Goal: Find specific page/section: Find specific page/section

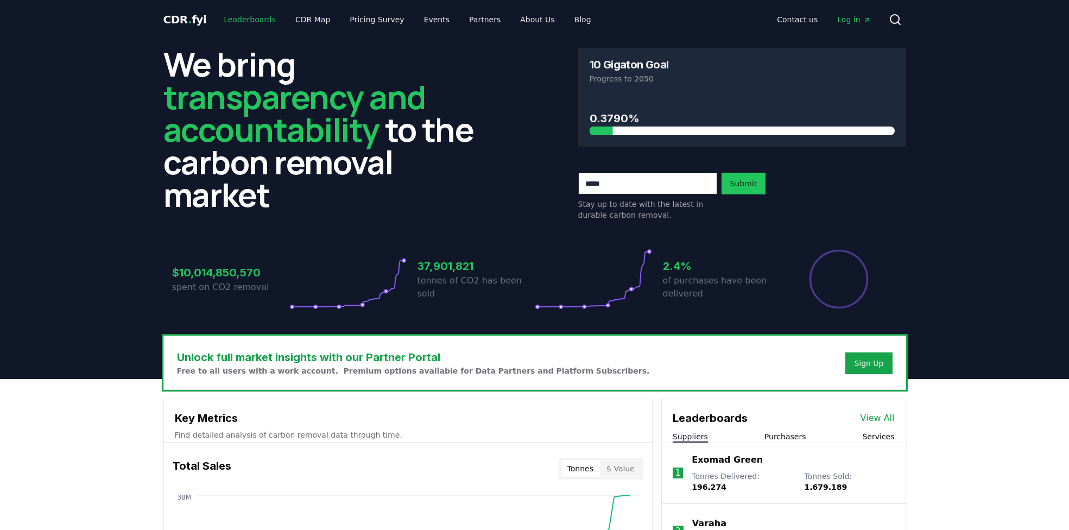
click at [228, 19] on link "Leaderboards" at bounding box center [250, 20] width 70 height 20
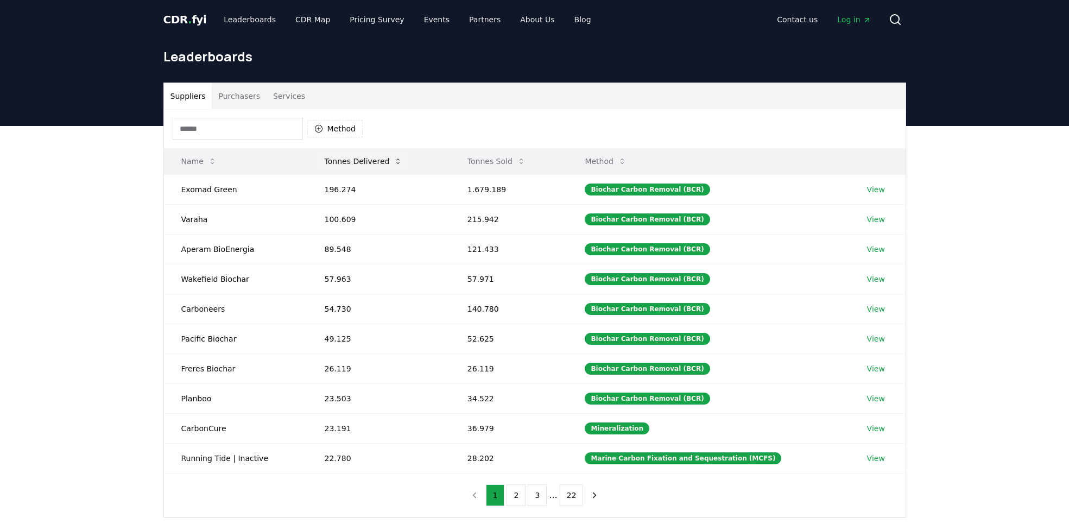
click at [353, 159] on button "Tonnes Delivered" at bounding box center [364, 161] width 96 height 22
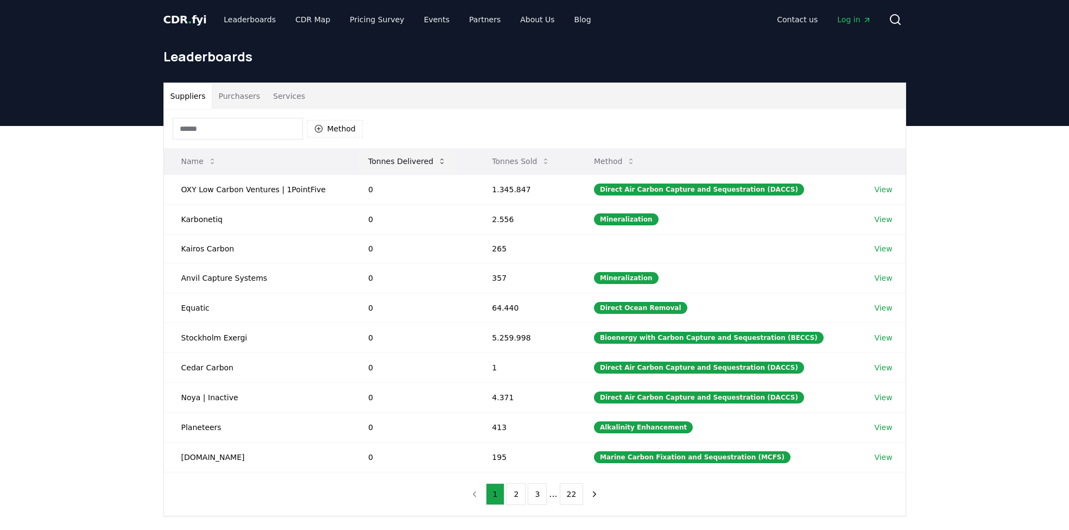
click at [375, 159] on button "Tonnes Delivered" at bounding box center [408, 161] width 96 height 22
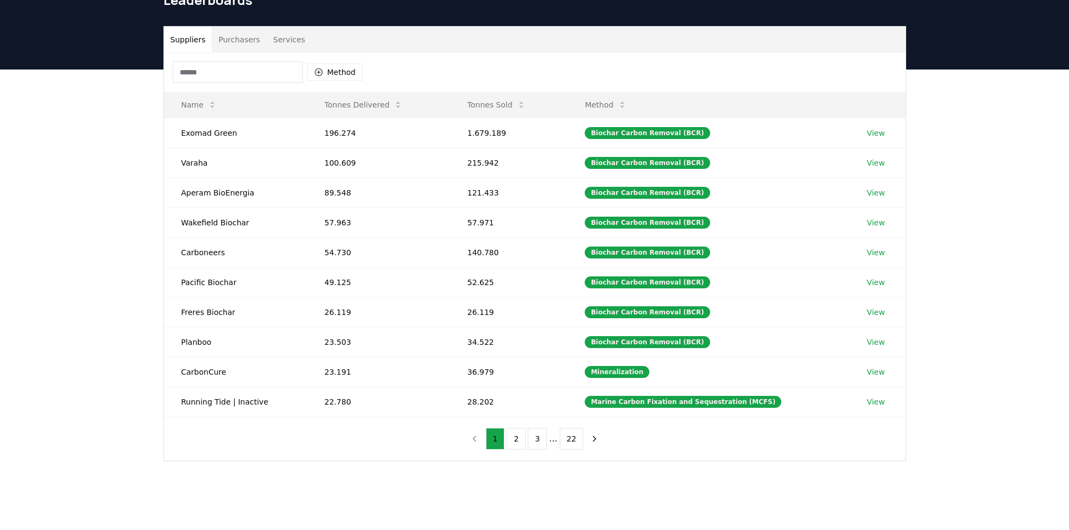
scroll to position [74, 0]
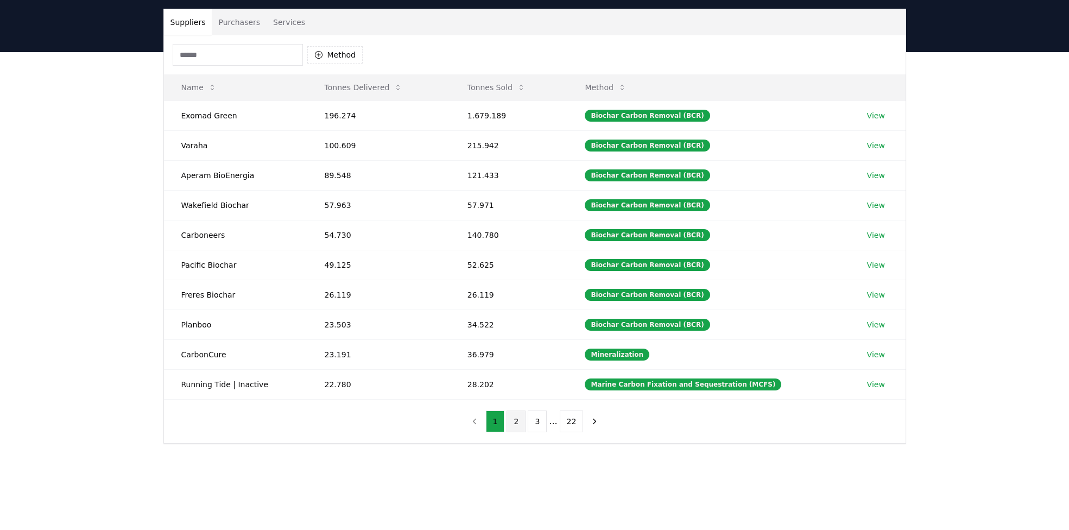
click at [519, 420] on button "2" at bounding box center [516, 422] width 19 height 22
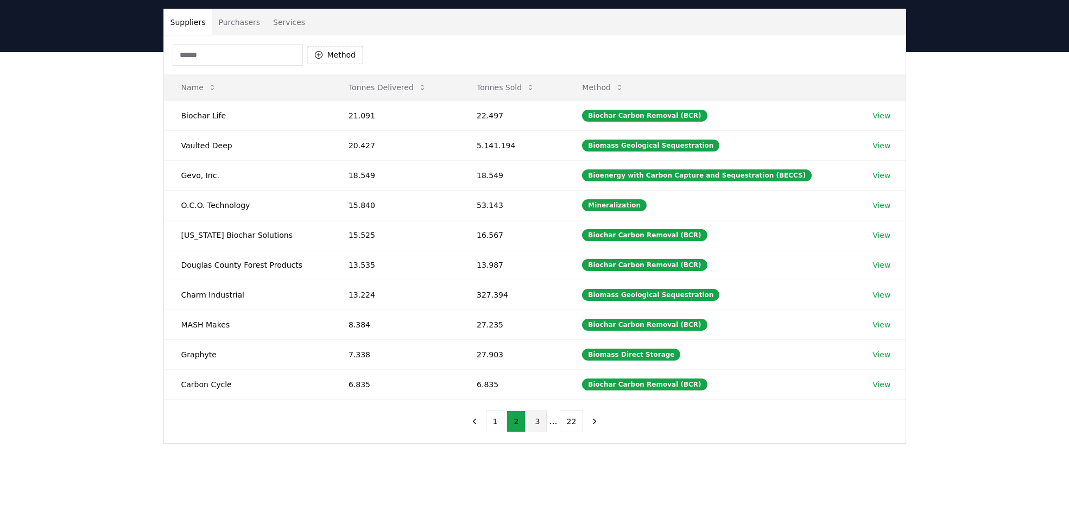
click at [540, 420] on button "3" at bounding box center [537, 422] width 19 height 22
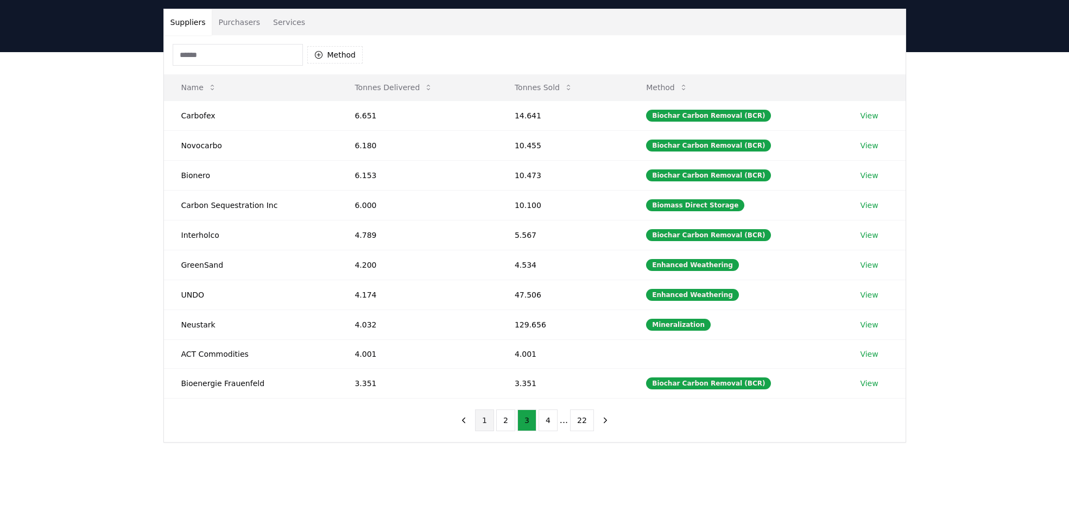
click at [489, 417] on button "1" at bounding box center [484, 421] width 19 height 22
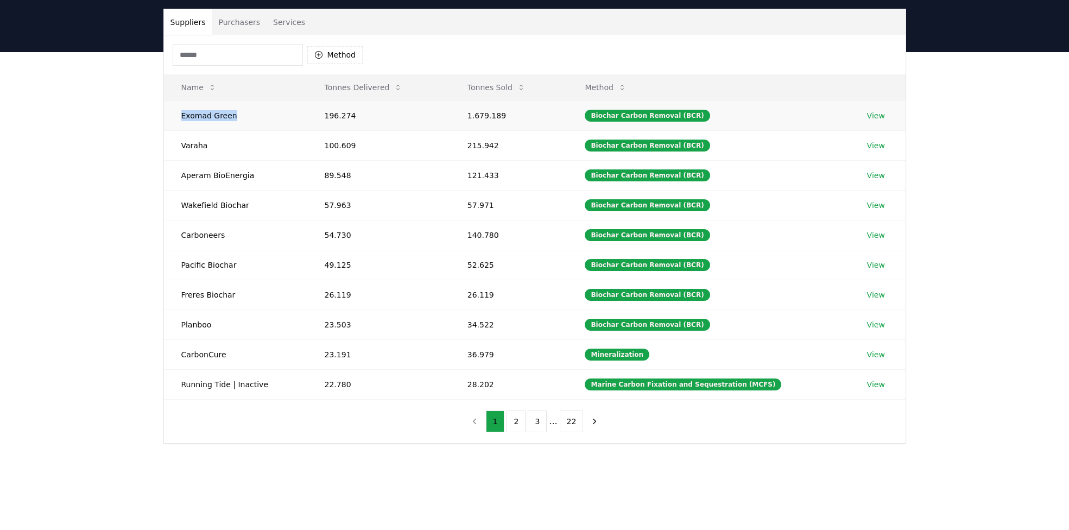
drag, startPoint x: 244, startPoint y: 114, endPoint x: 178, endPoint y: 113, distance: 66.3
click at [178, 113] on td "Exomad Green" at bounding box center [235, 115] width 143 height 30
copy td "Exomad Green"
click at [185, 143] on td "Varaha" at bounding box center [235, 145] width 143 height 30
click at [187, 144] on td "Varaha" at bounding box center [235, 145] width 143 height 30
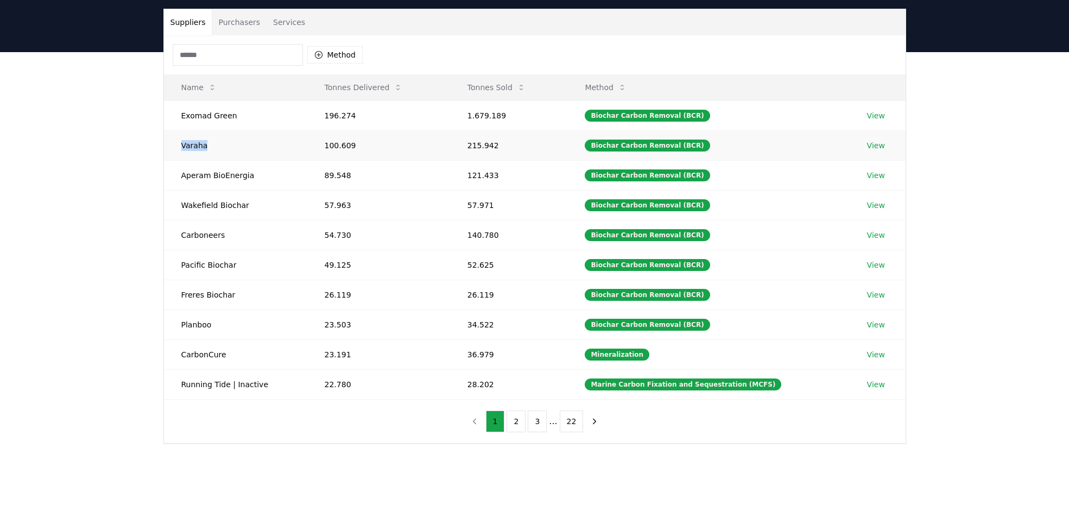
click at [187, 144] on td "Varaha" at bounding box center [235, 145] width 143 height 30
copy td "Varaha"
